Goal: Transaction & Acquisition: Purchase product/service

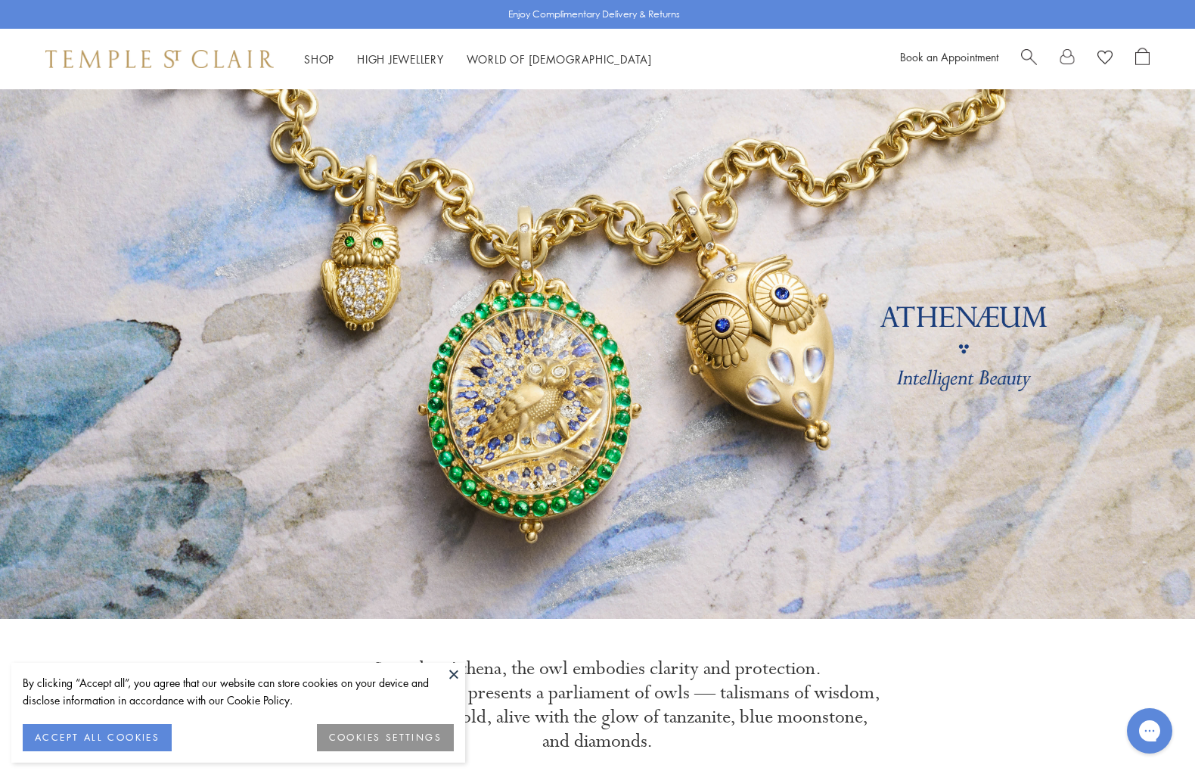
click at [86, 733] on button "ACCEPT ALL COOKIES" at bounding box center [97, 737] width 149 height 27
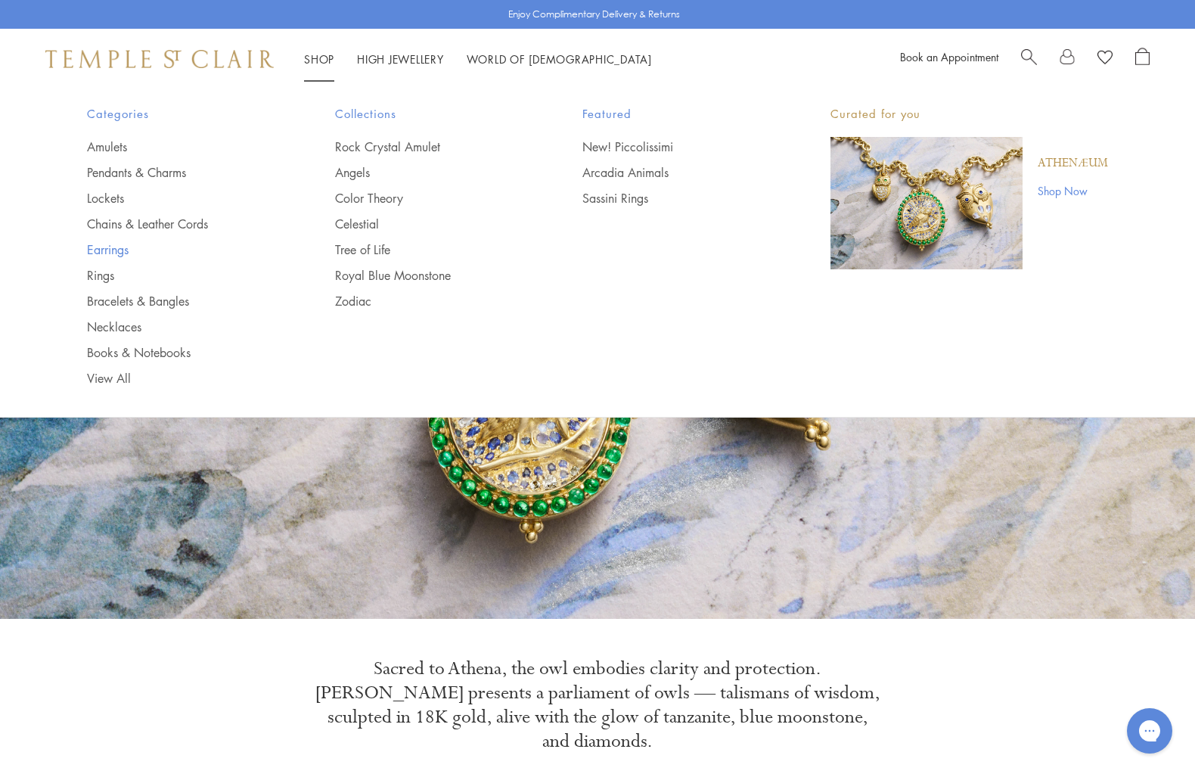
click at [110, 247] on link "Earrings" at bounding box center [181, 249] width 188 height 17
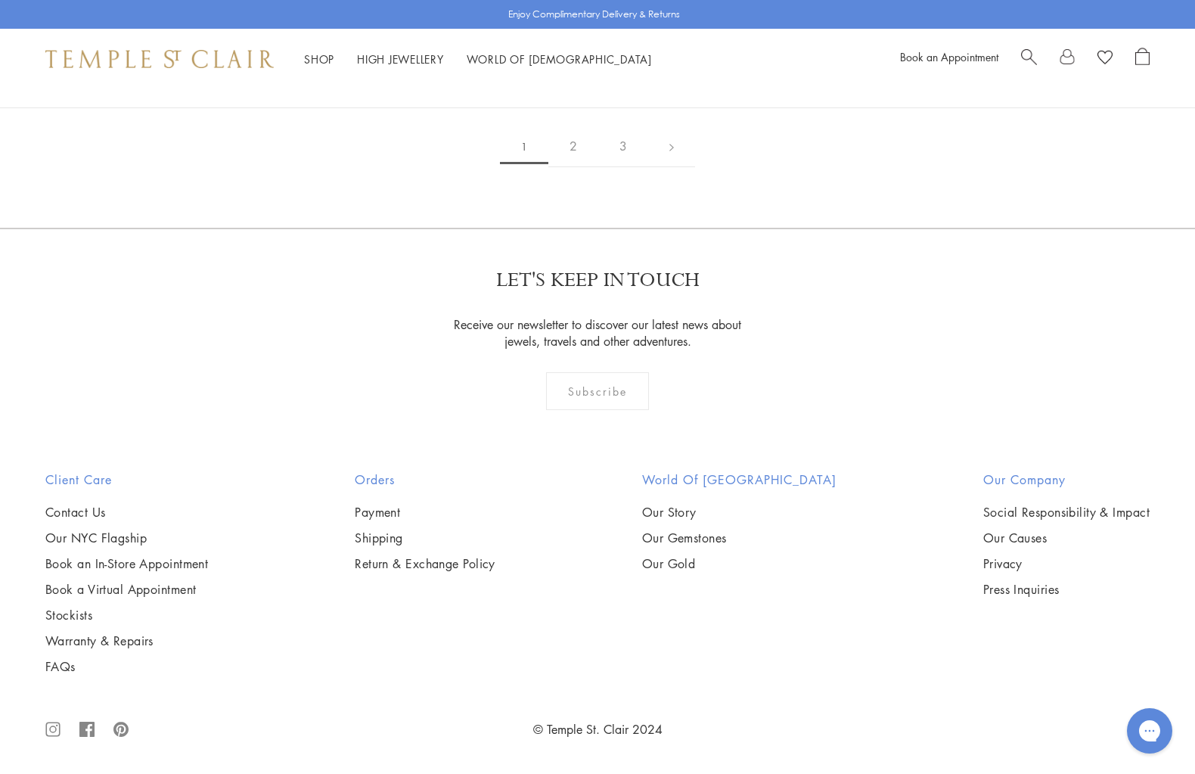
scroll to position [5954, 0]
click at [0, 0] on img at bounding box center [0, 0] width 0 height 0
click at [573, 167] on link "2" at bounding box center [573, 147] width 50 height 42
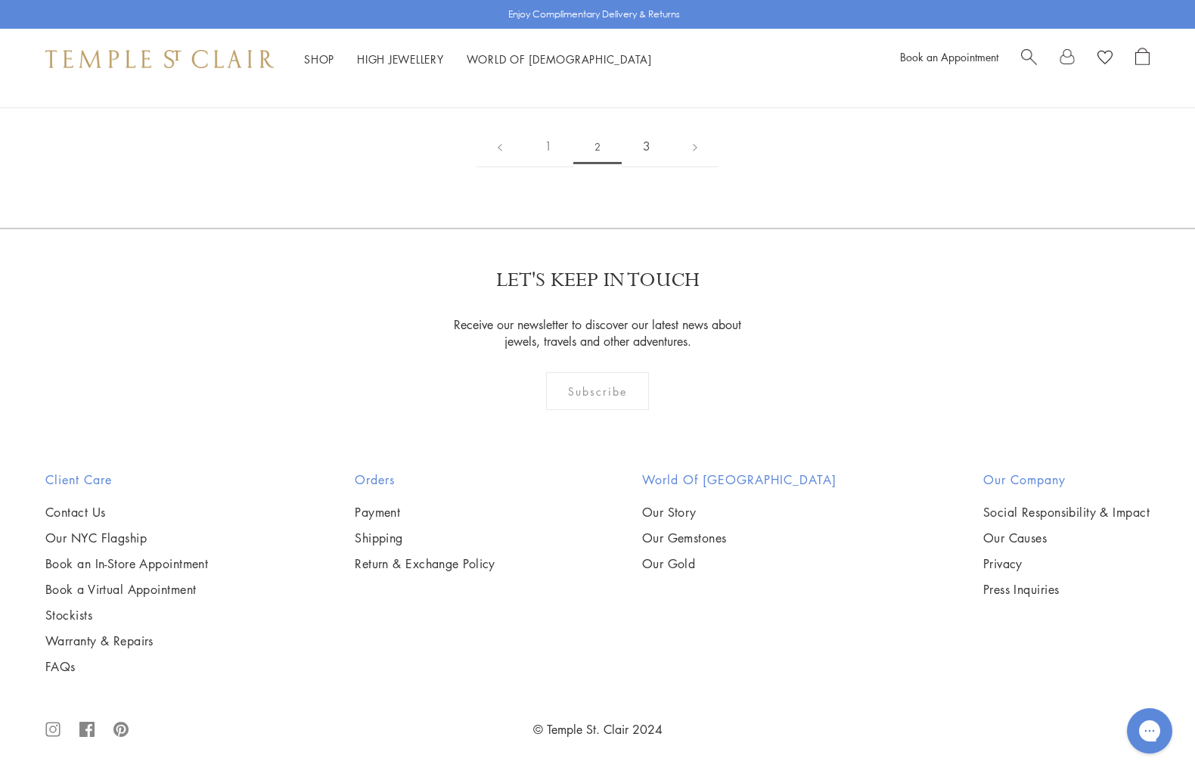
click at [646, 167] on link "3" at bounding box center [647, 147] width 50 height 42
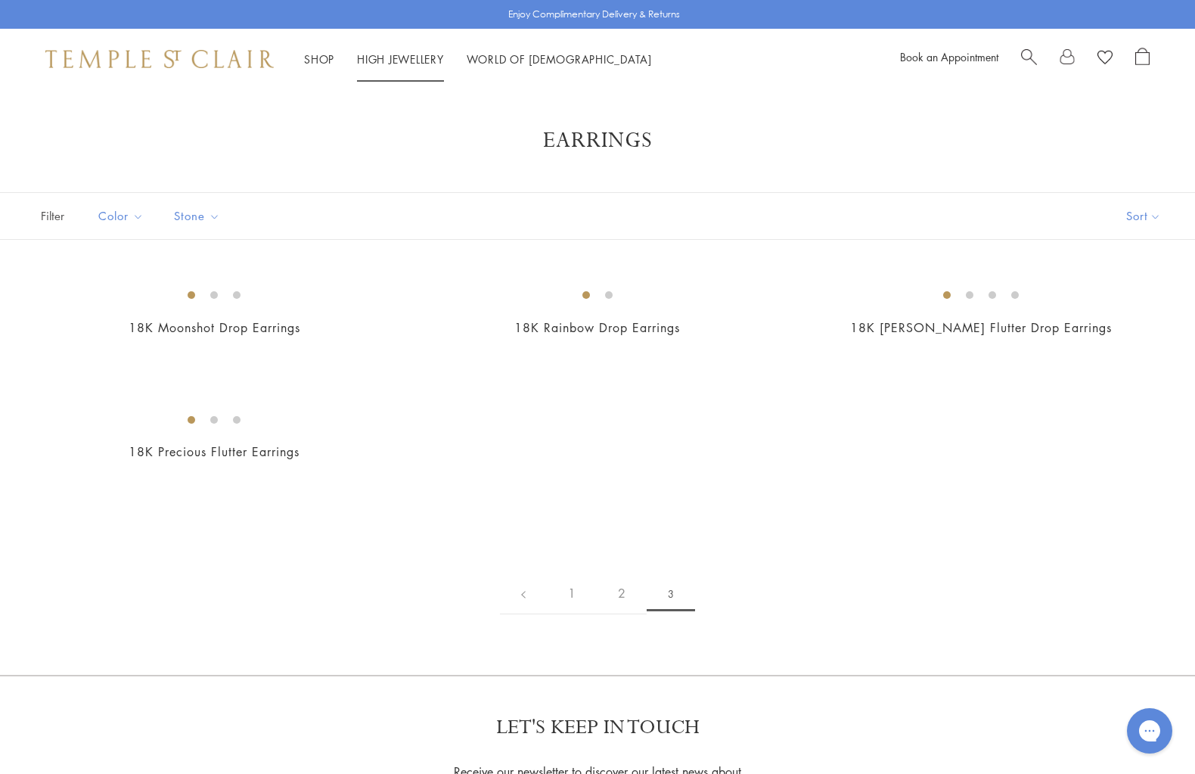
click at [393, 52] on link "High Jewellery High Jewellery" at bounding box center [400, 58] width 87 height 15
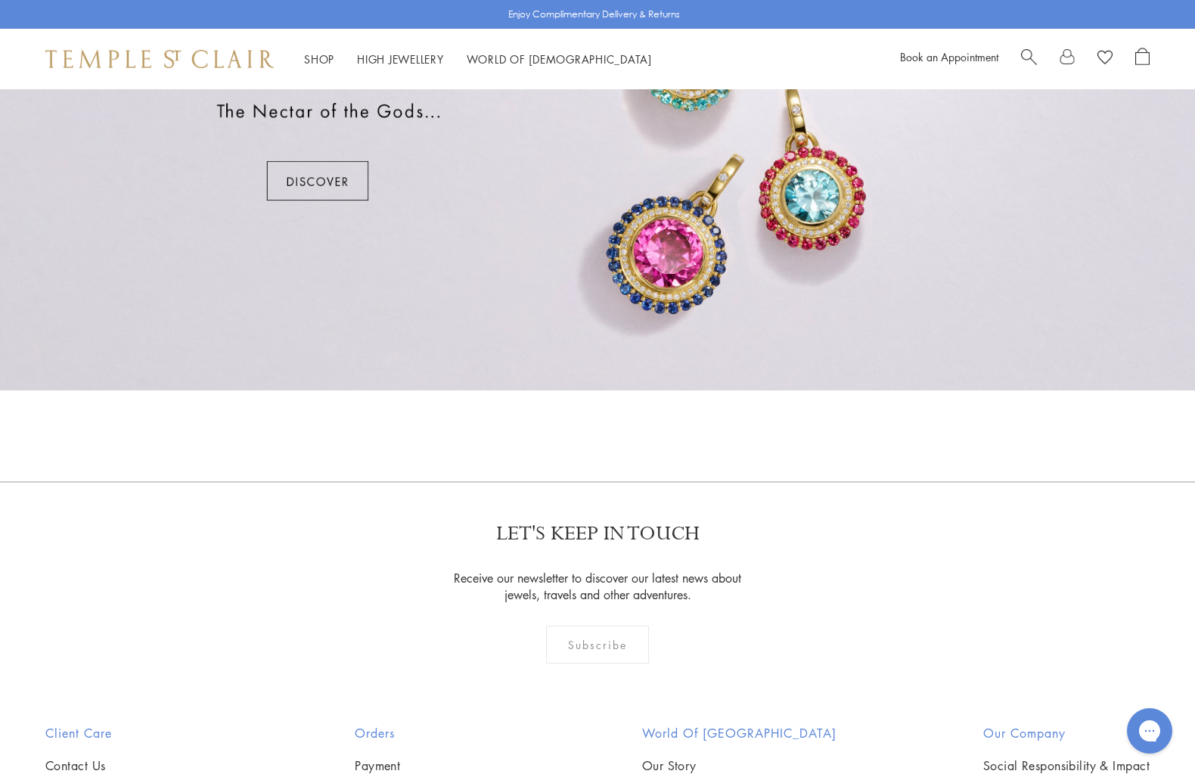
scroll to position [877, 0]
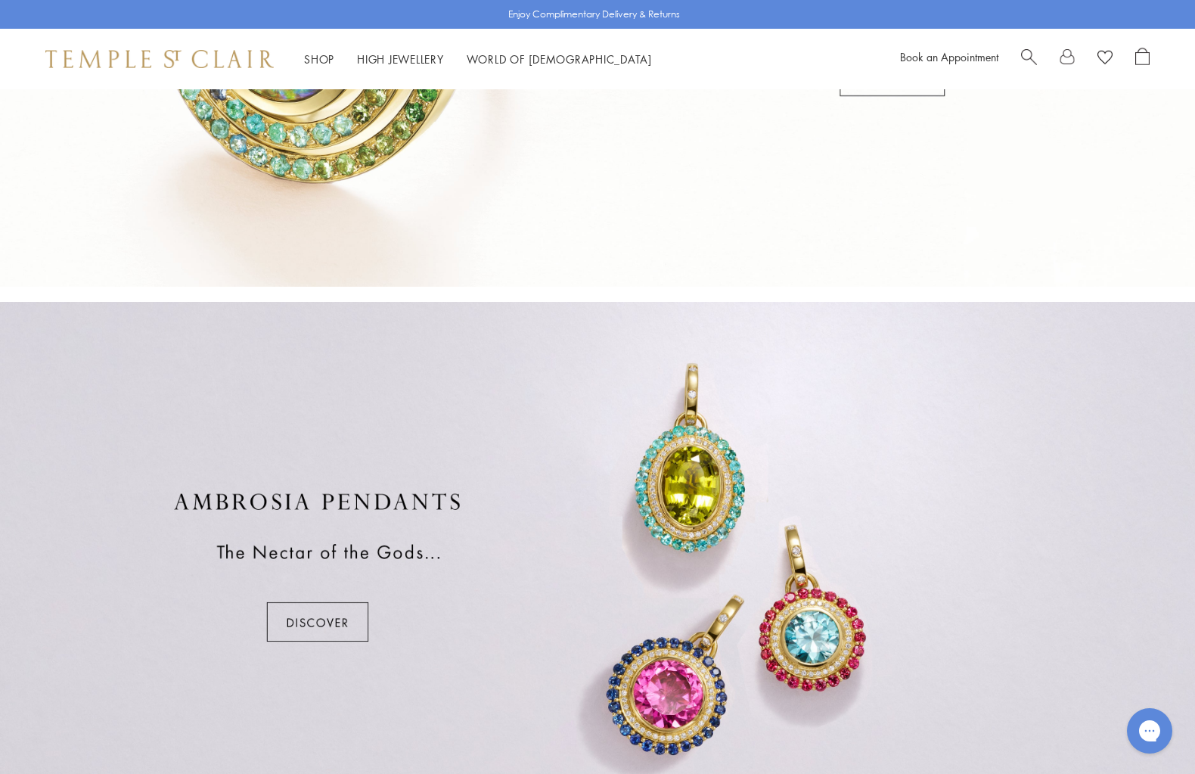
click at [316, 615] on div at bounding box center [597, 566] width 1195 height 529
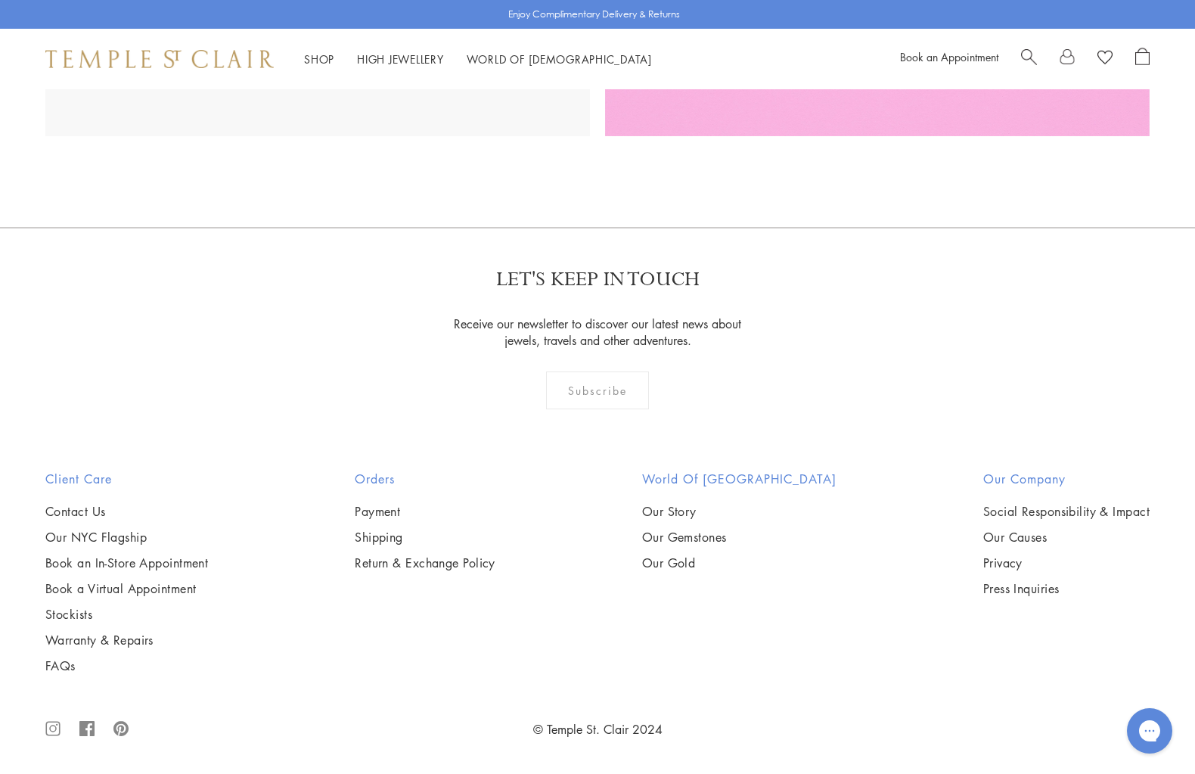
scroll to position [3281, 0]
